Goal: Find specific page/section: Find specific page/section

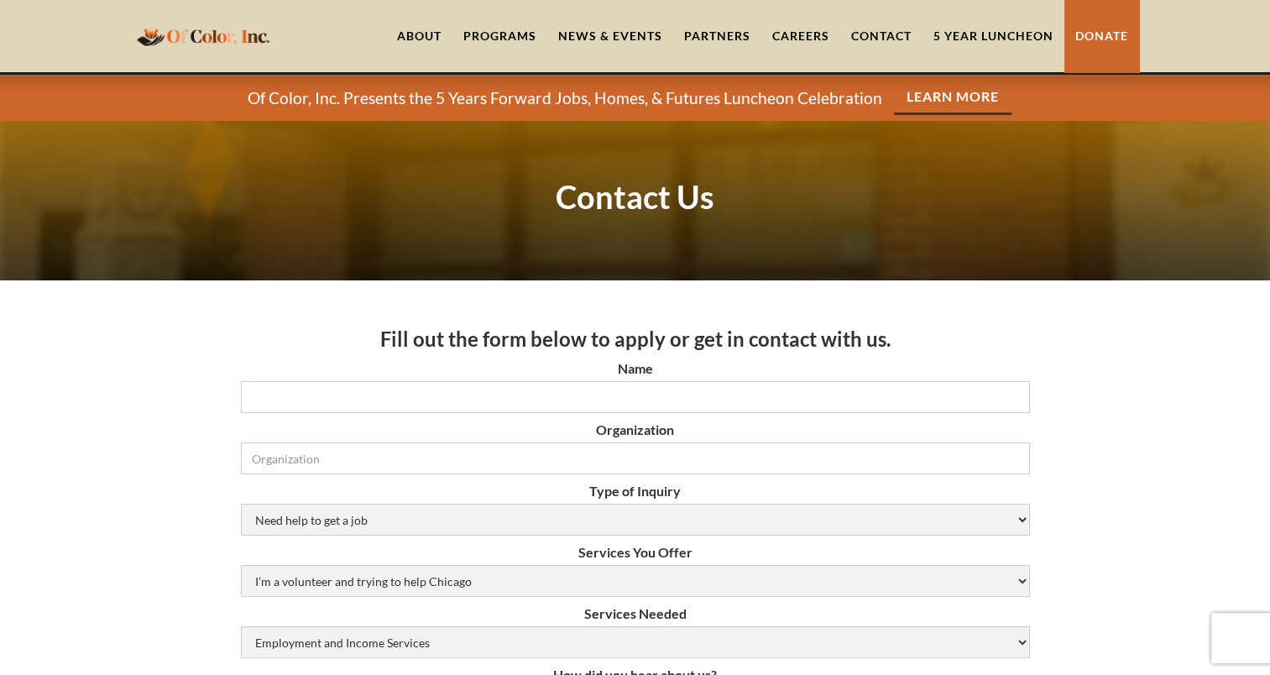
click at [957, 38] on link "5 Year Luncheon" at bounding box center [993, 36] width 142 height 72
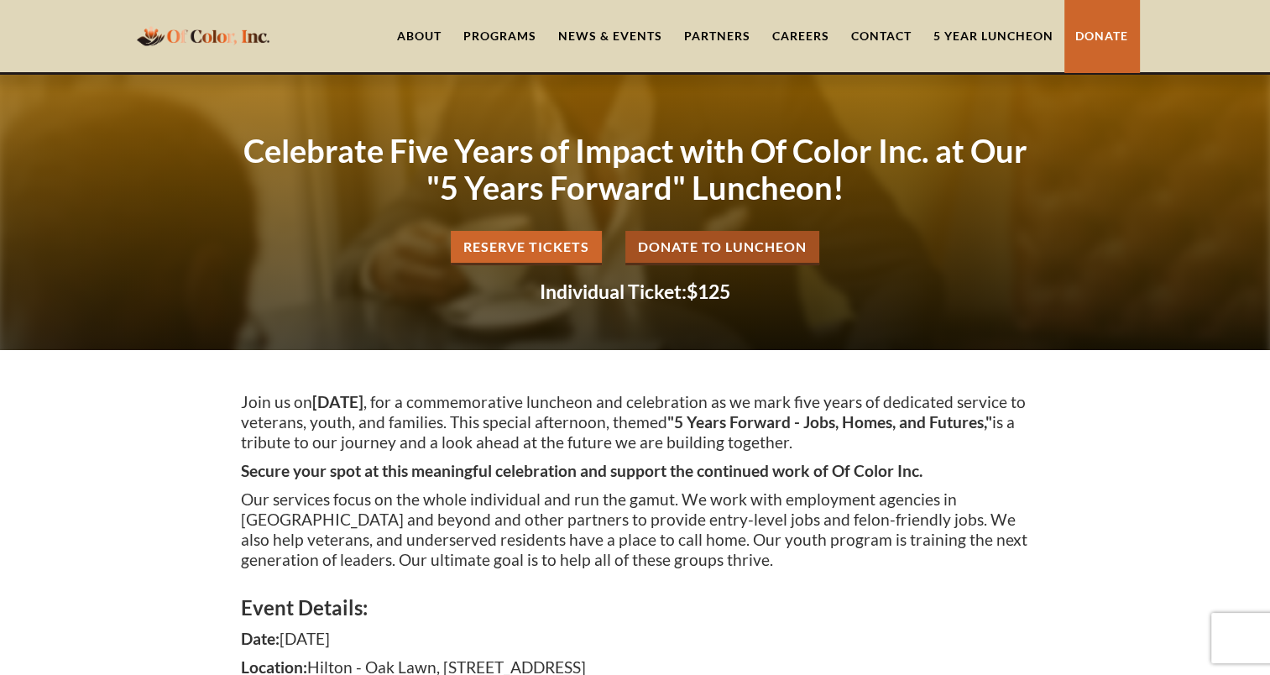
click at [1189, 457] on div "Join us on Thursday, October 30, 2025 , for a commemorative luncheon and celebr…" at bounding box center [635, 587] width 1270 height 475
